Goal: Find specific page/section: Find specific page/section

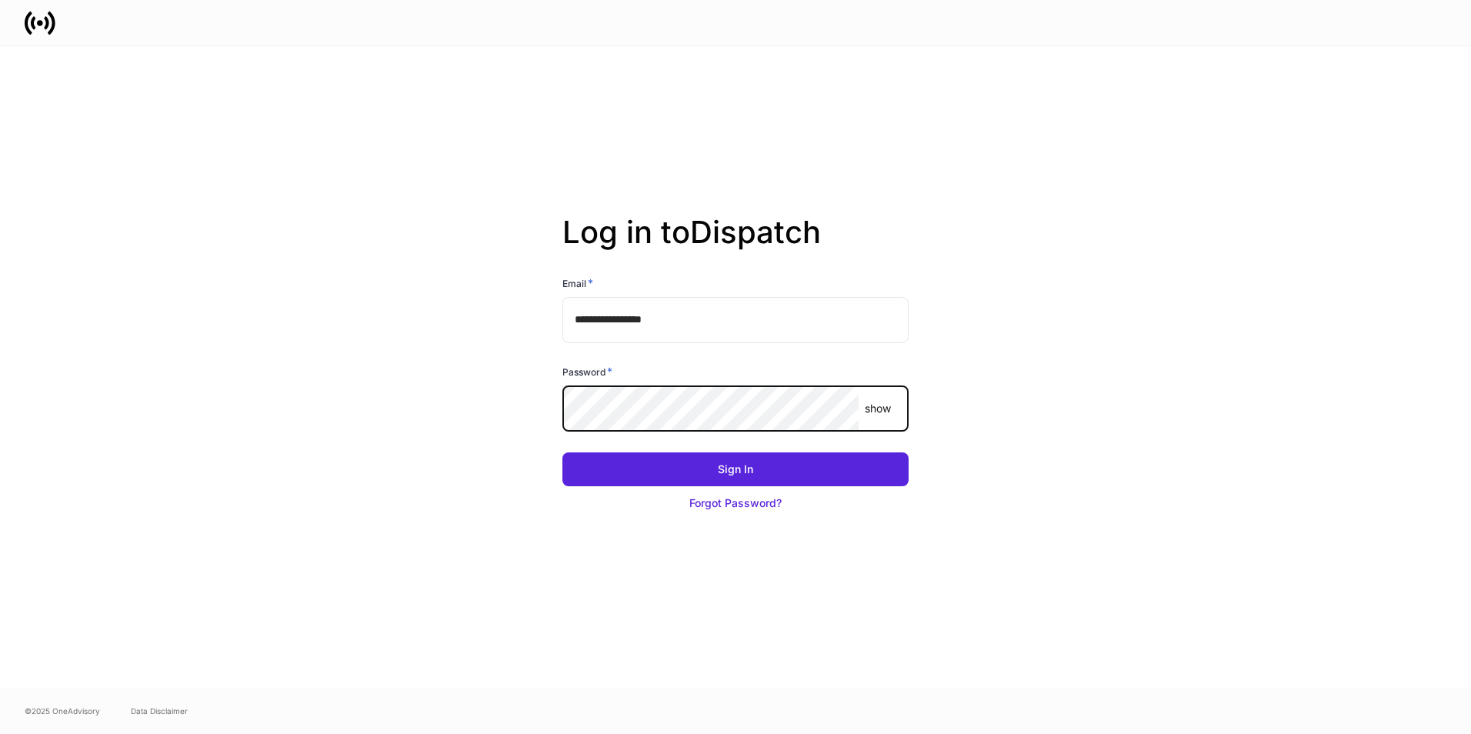
click at [562, 452] on button "Sign In" at bounding box center [735, 469] width 346 height 34
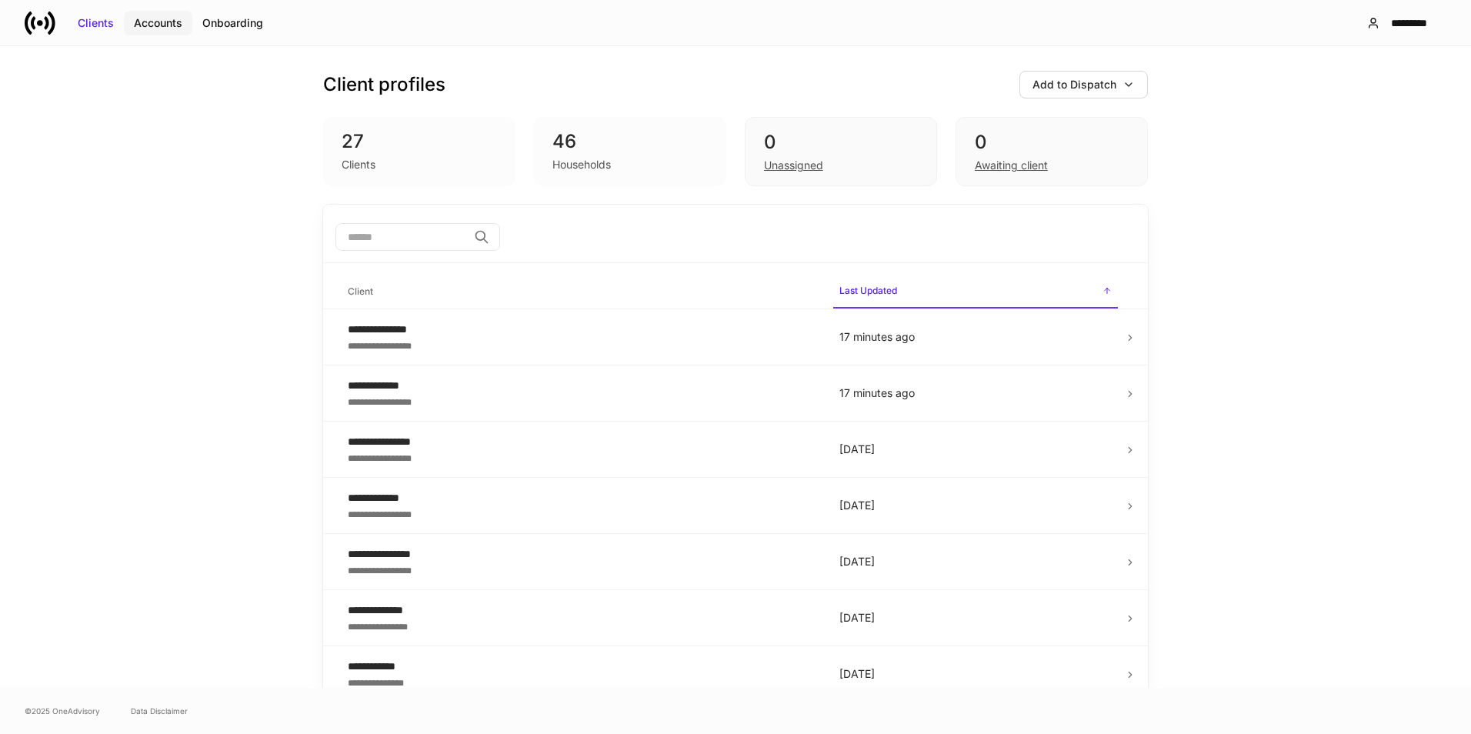
click at [167, 29] on div "Accounts" at bounding box center [158, 22] width 48 height 15
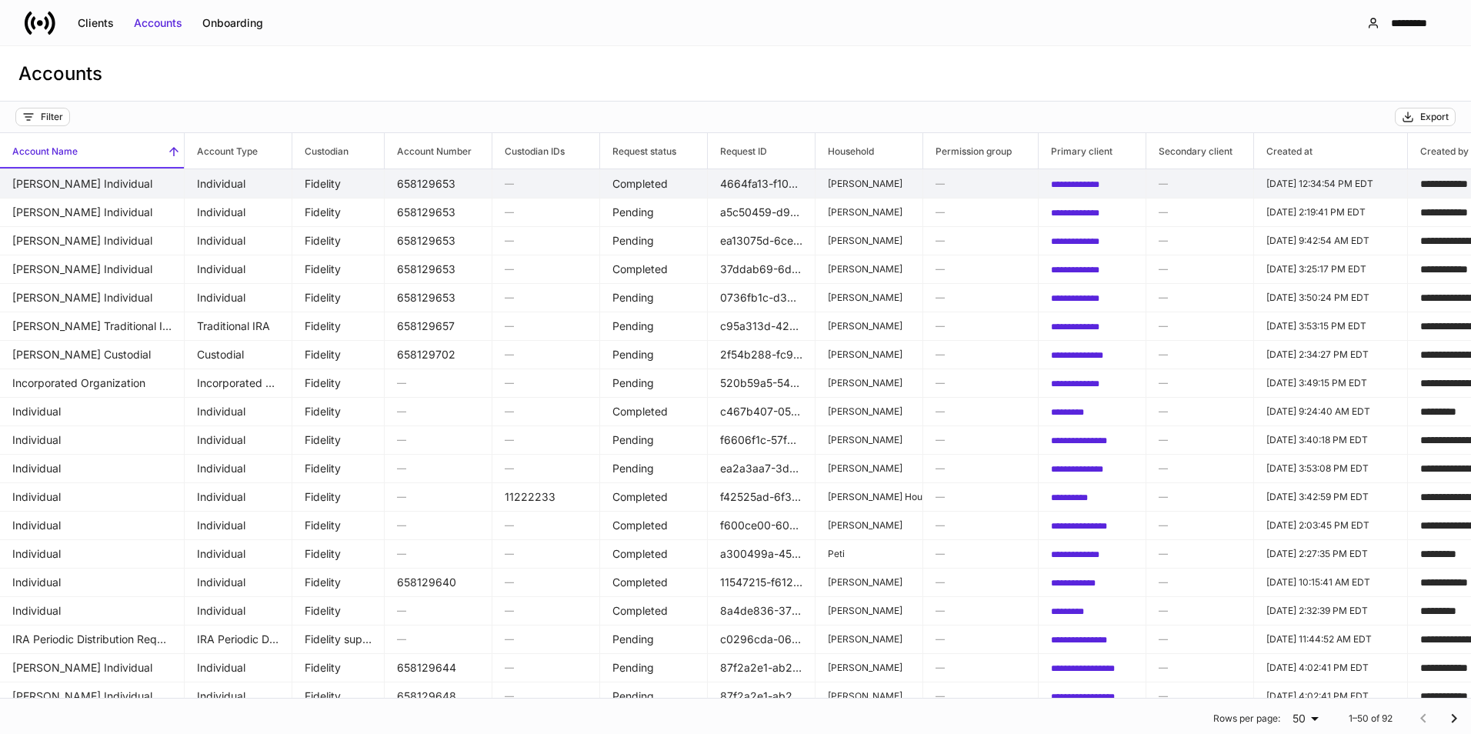
click at [175, 183] on td "[PERSON_NAME] Individual" at bounding box center [92, 183] width 185 height 29
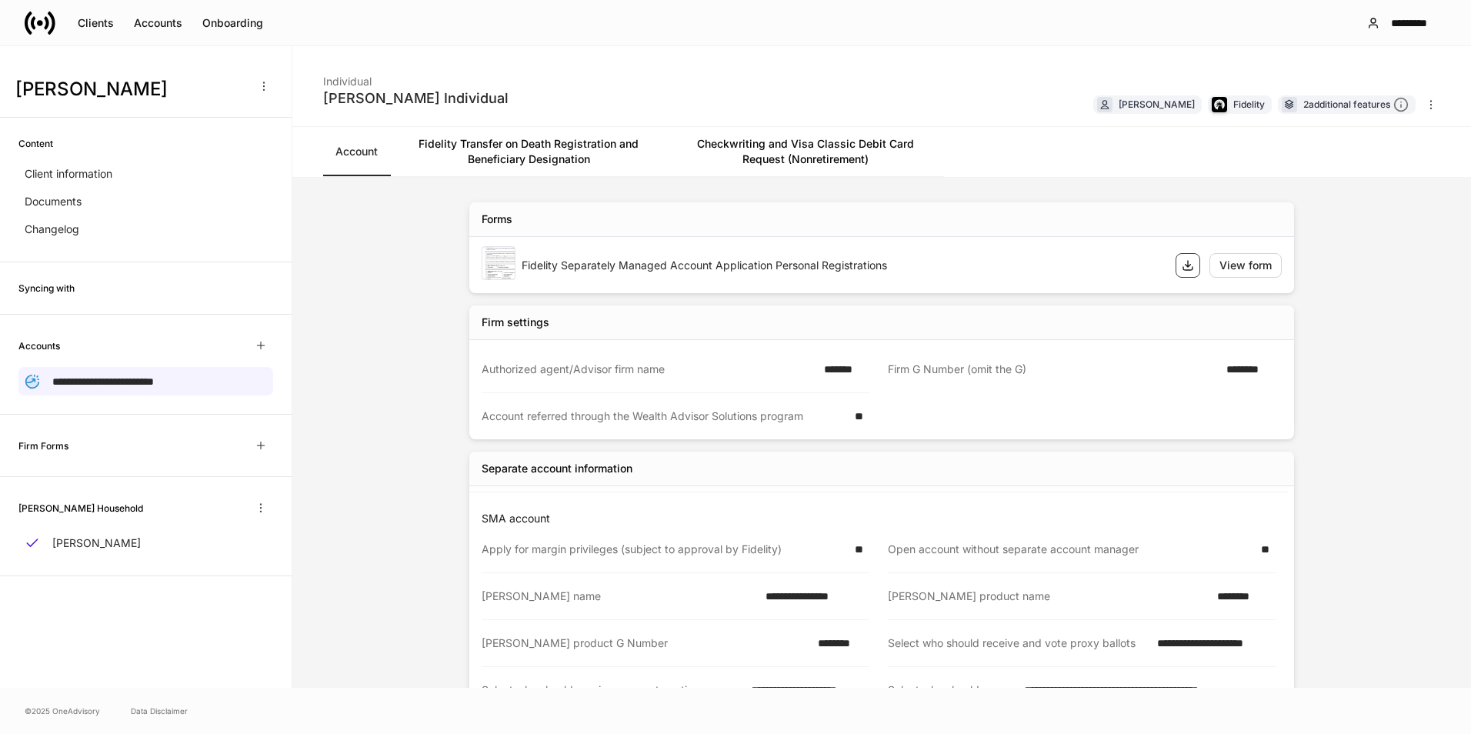
click at [1176, 264] on button "button" at bounding box center [1188, 265] width 25 height 25
